Goal: Transaction & Acquisition: Purchase product/service

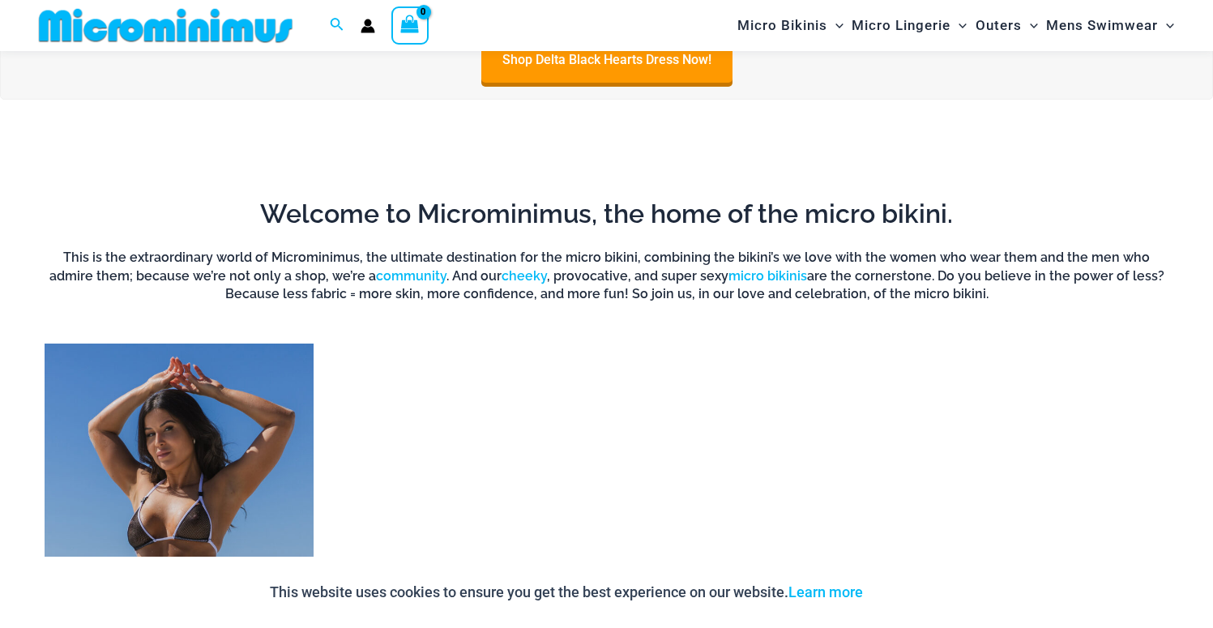
scroll to position [996, 0]
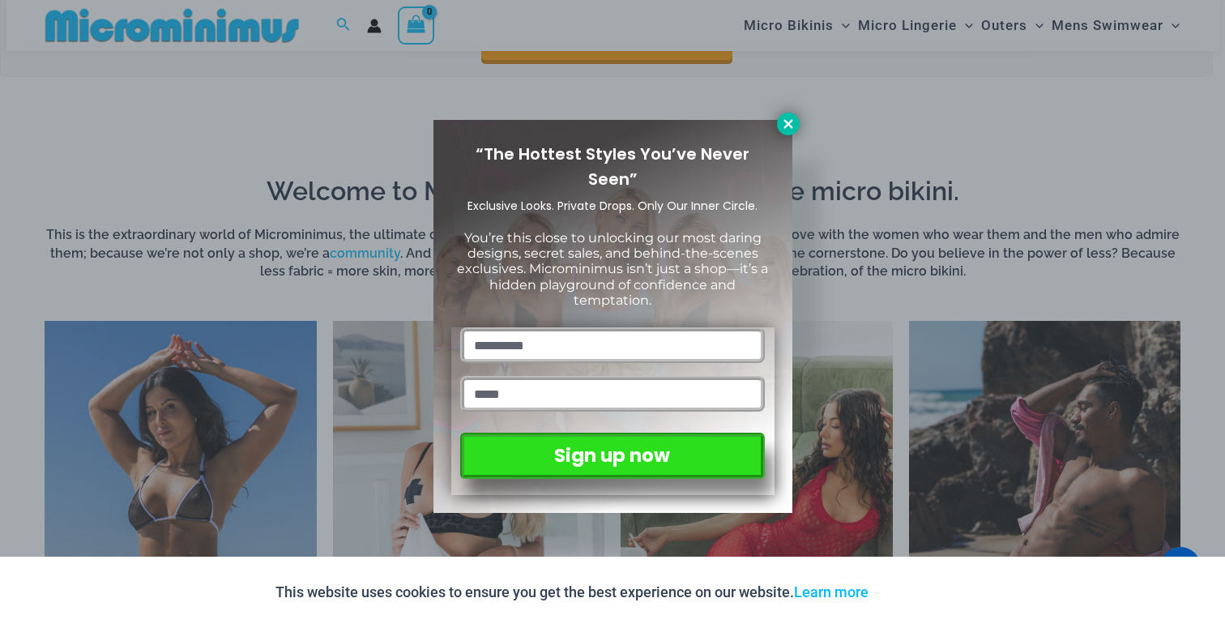
click at [792, 128] on icon at bounding box center [788, 124] width 15 height 15
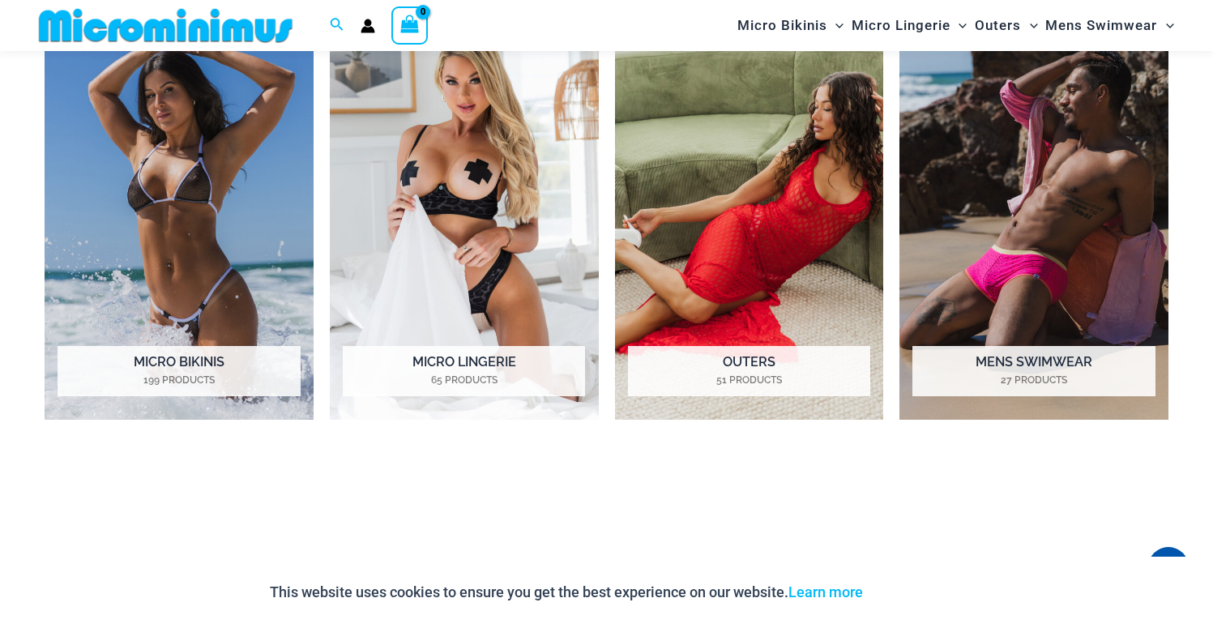
scroll to position [1319, 0]
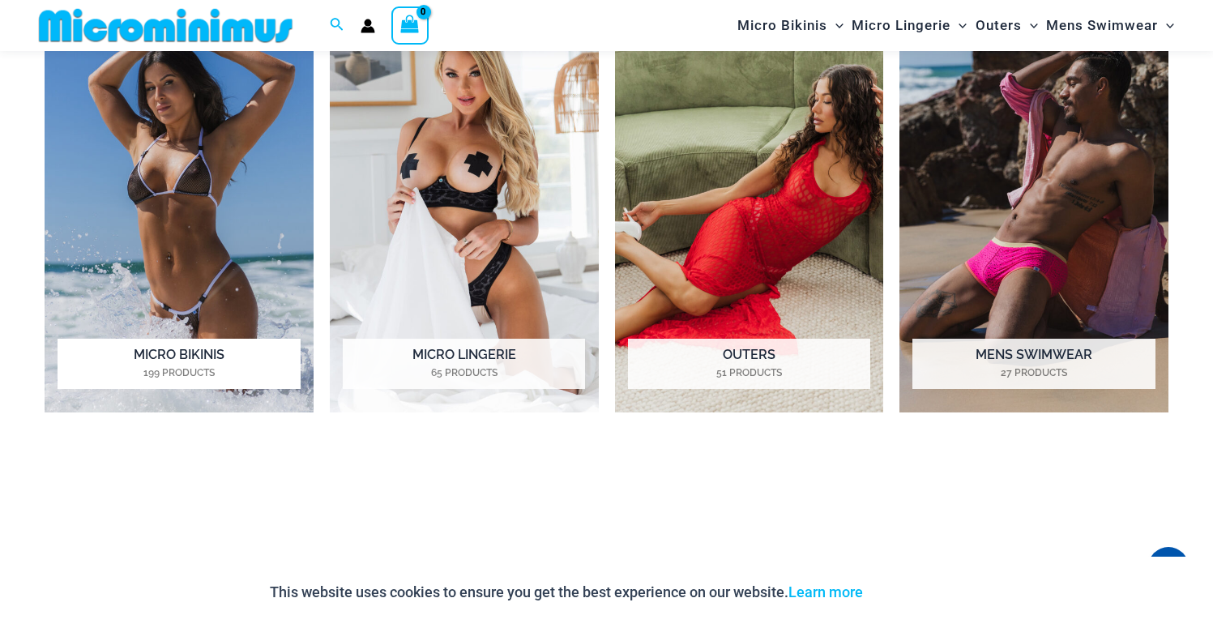
click at [218, 221] on img "Visit product category Micro Bikinis" at bounding box center [179, 205] width 269 height 415
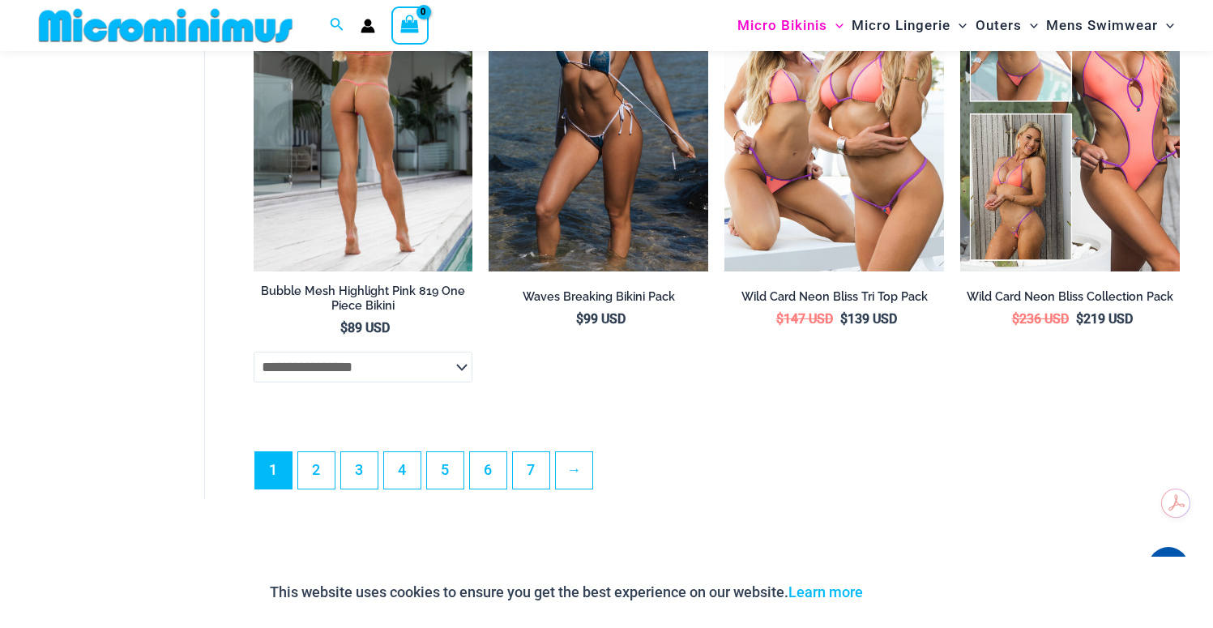
scroll to position [4077, 0]
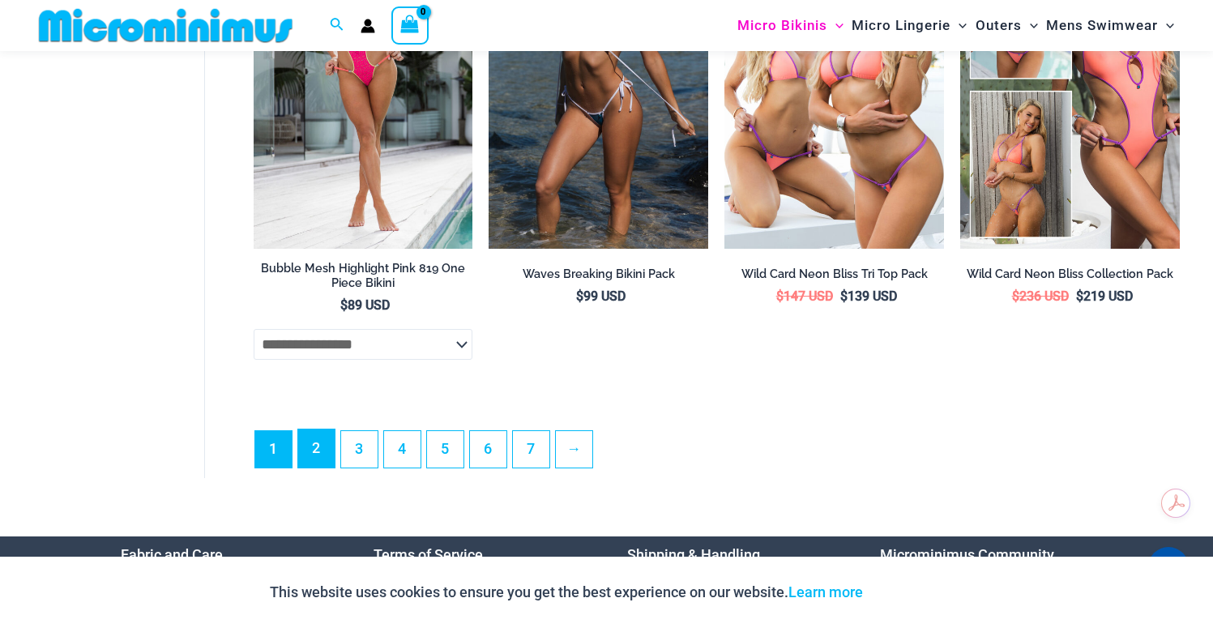
click at [312, 458] on link "2" at bounding box center [316, 449] width 36 height 38
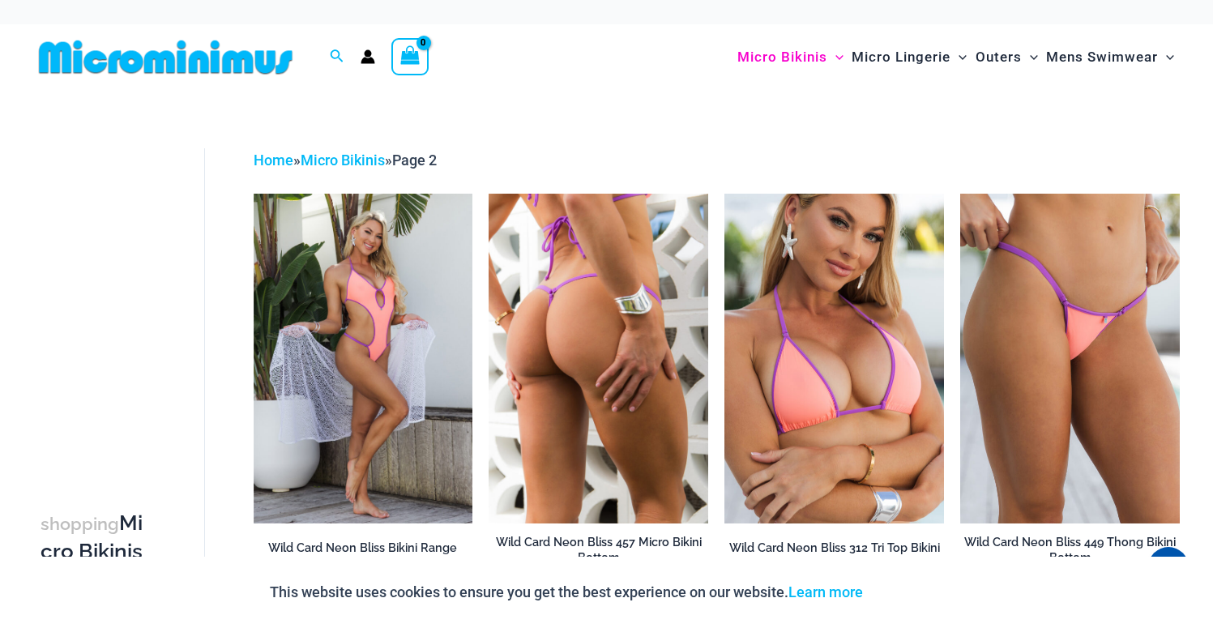
click at [579, 422] on img at bounding box center [599, 358] width 220 height 329
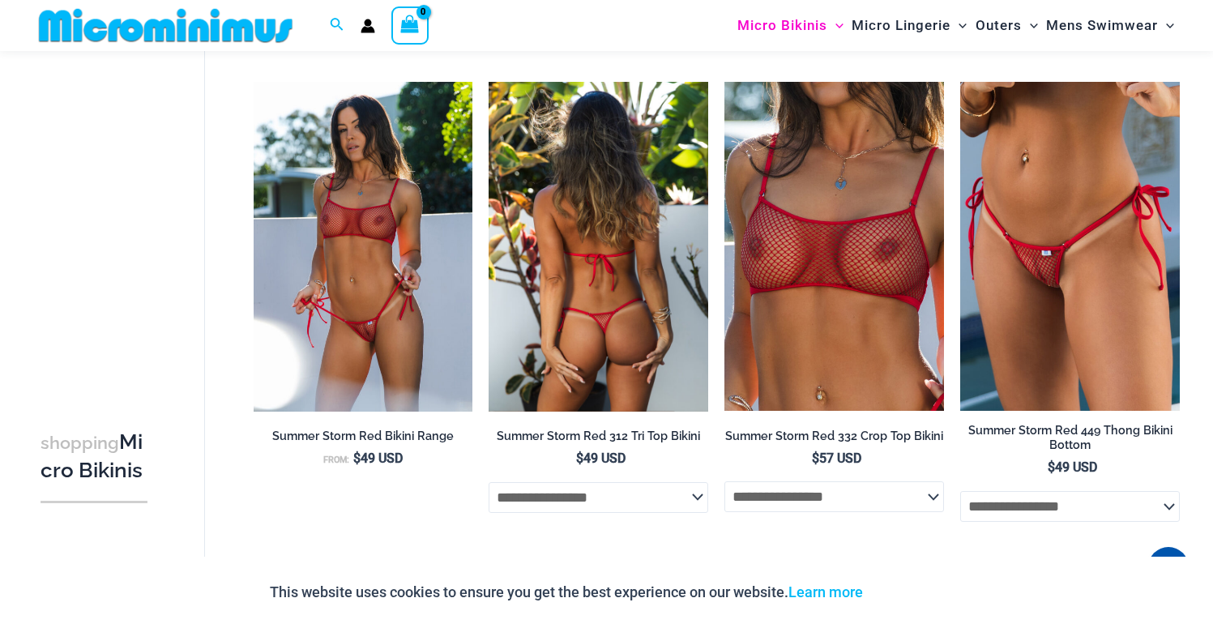
scroll to position [2566, 0]
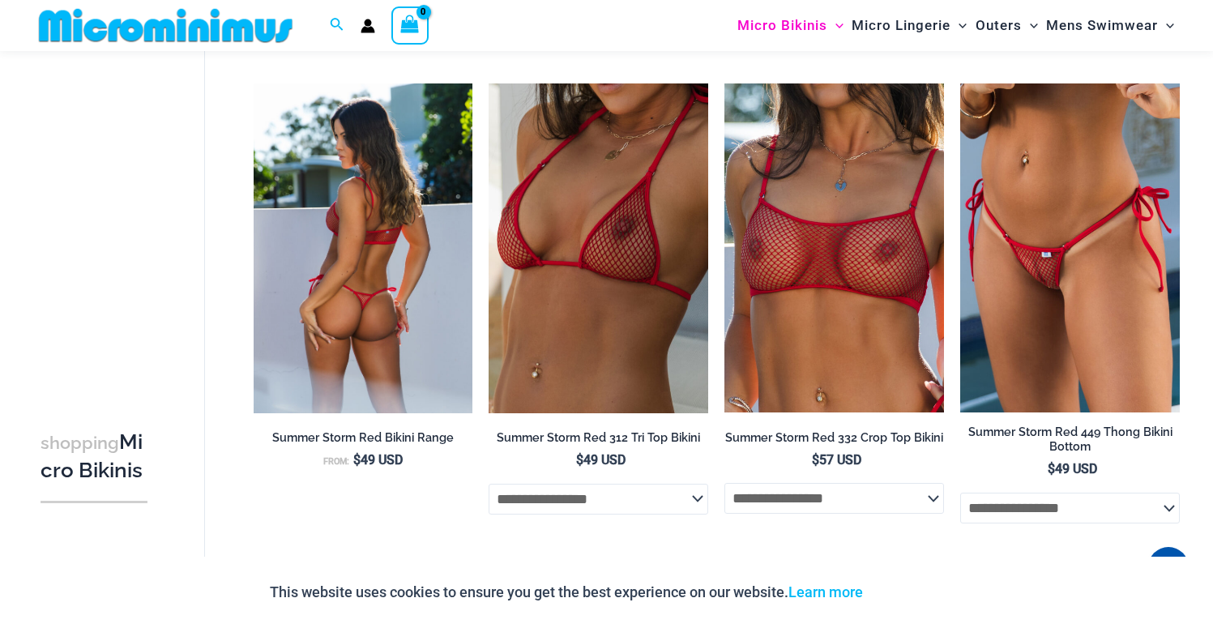
click at [398, 310] on img at bounding box center [364, 247] width 220 height 329
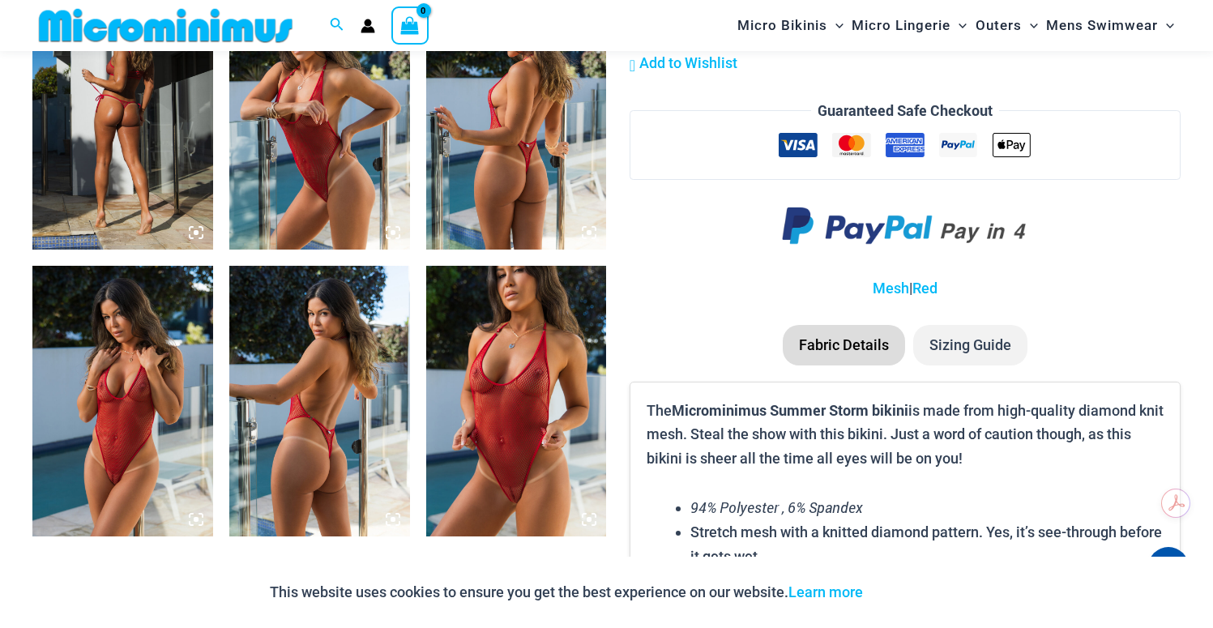
scroll to position [1904, 0]
